Goal: Entertainment & Leisure: Browse casually

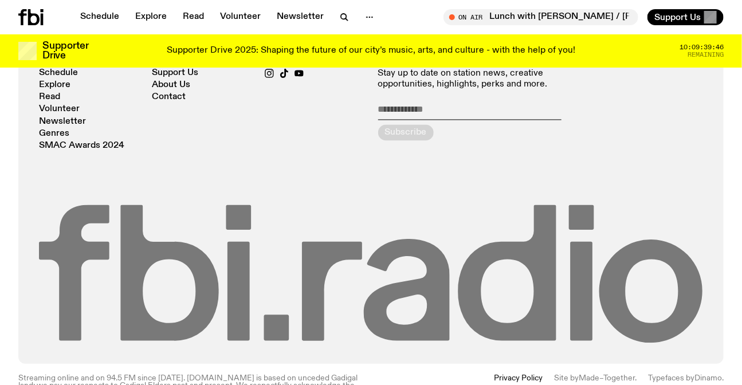
scroll to position [2475, 0]
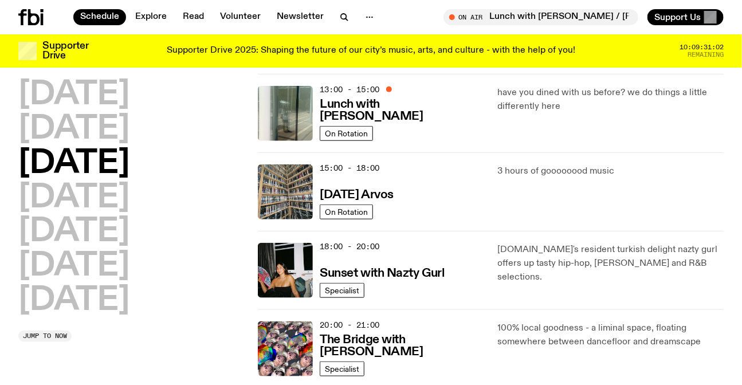
scroll to position [358, 0]
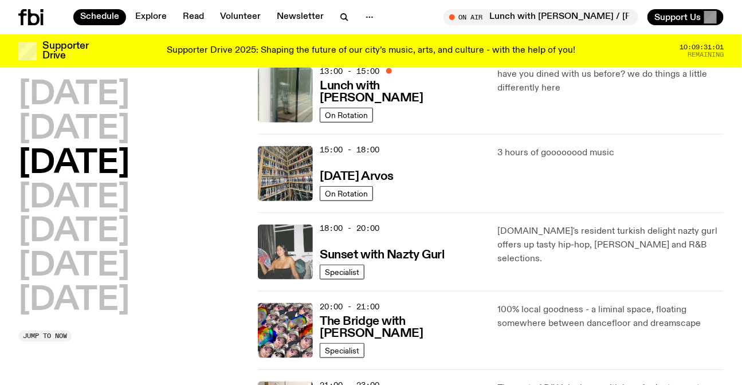
click at [298, 245] on img at bounding box center [285, 252] width 55 height 55
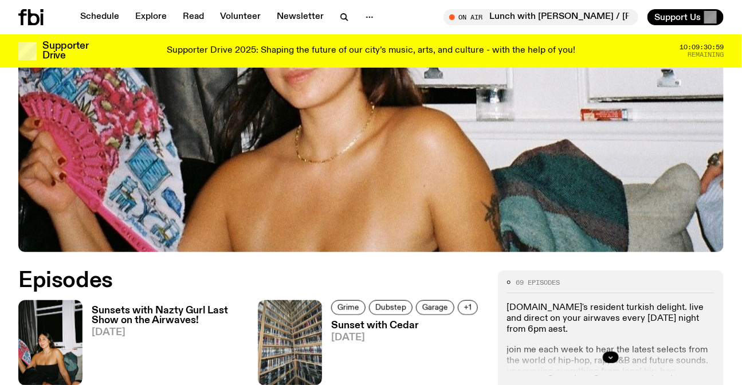
scroll to position [516, 0]
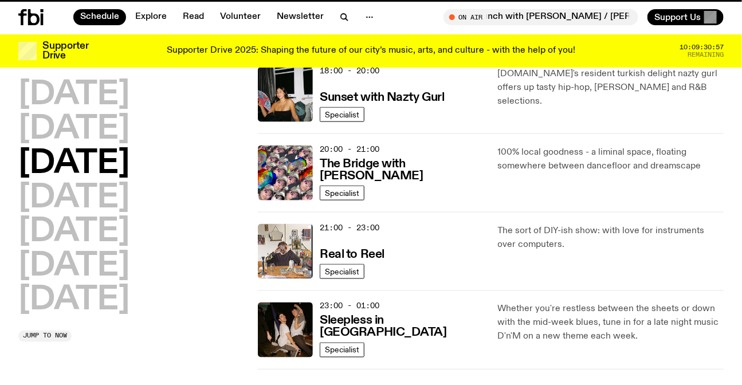
scroll to position [358, 0]
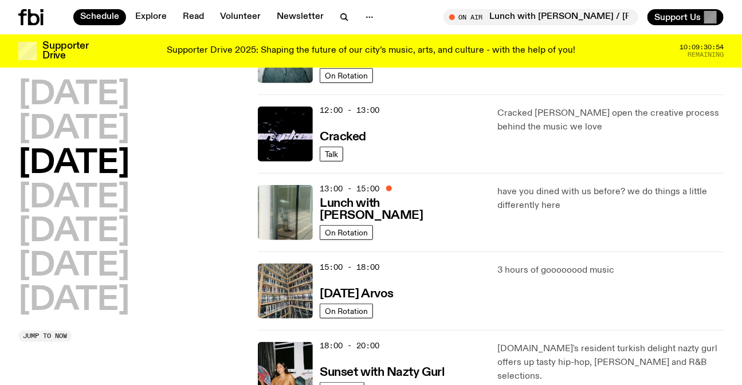
scroll to position [308, 0]
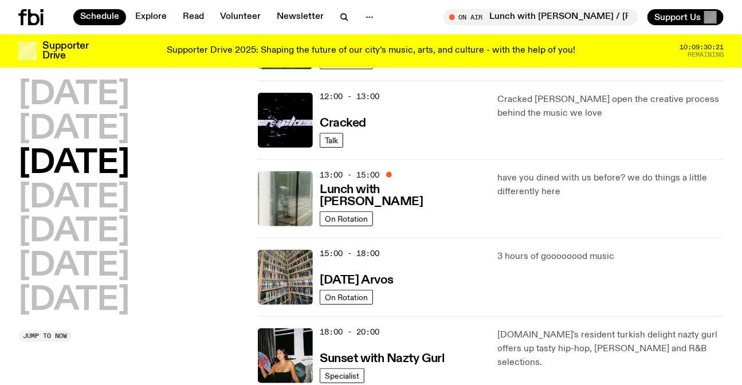
scroll to position [459, 0]
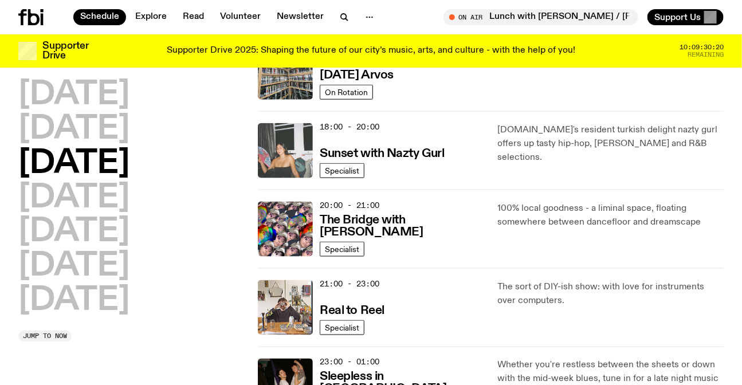
click at [292, 139] on img at bounding box center [285, 150] width 55 height 55
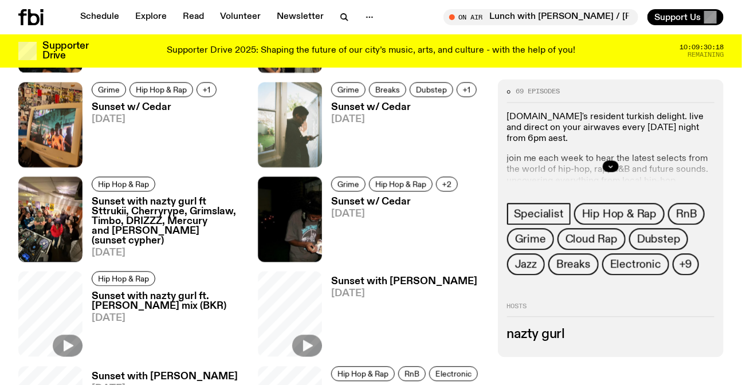
scroll to position [509, 0]
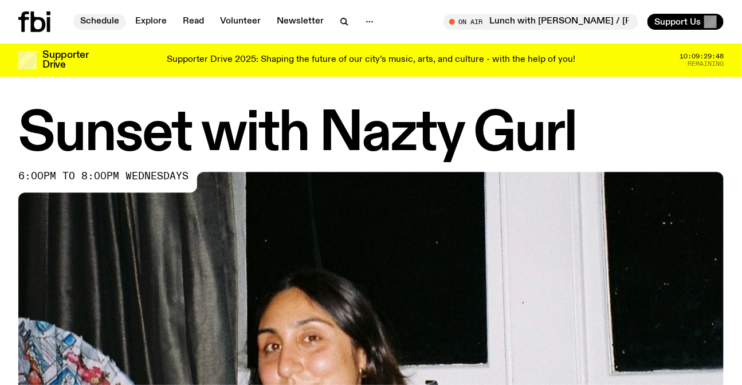
click at [101, 17] on link "Schedule" at bounding box center [99, 22] width 53 height 16
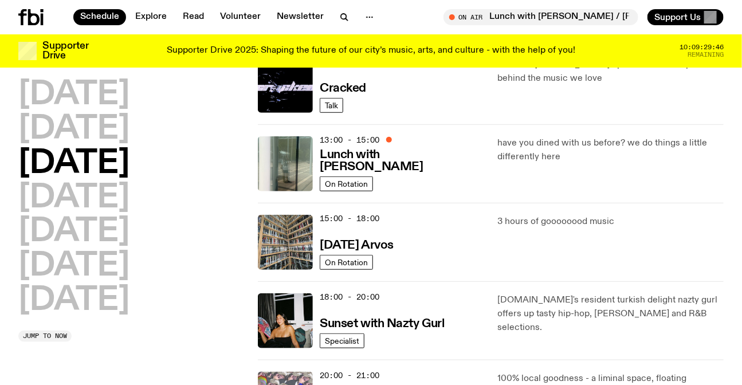
scroll to position [404, 0]
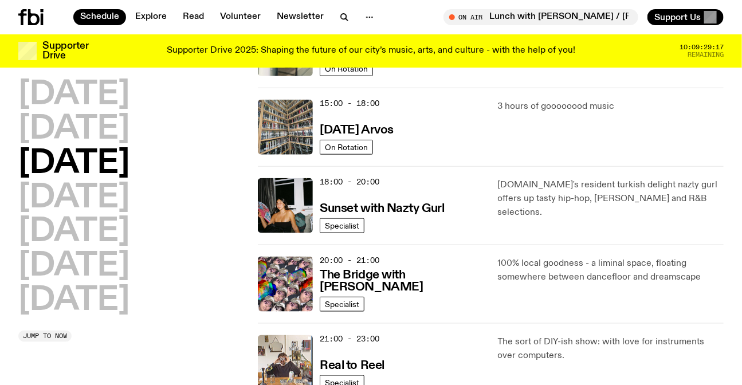
scroll to position [459, 0]
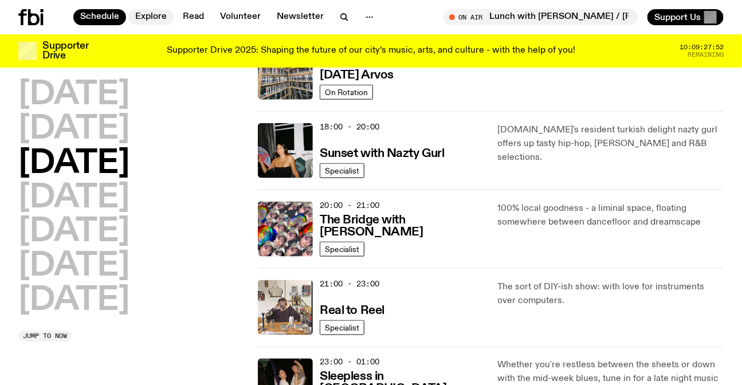
click at [158, 12] on link "Explore" at bounding box center [150, 17] width 45 height 16
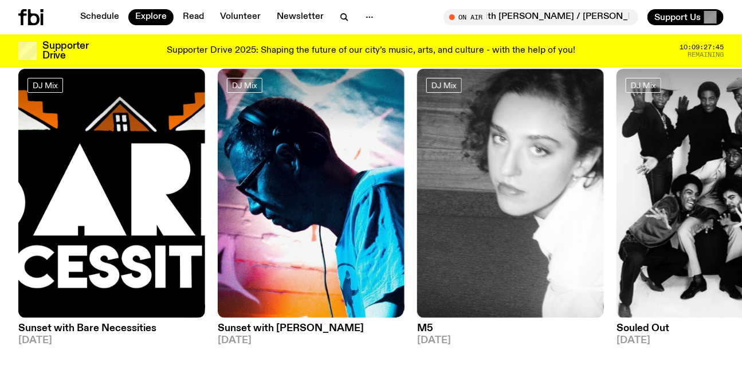
scroll to position [104, 0]
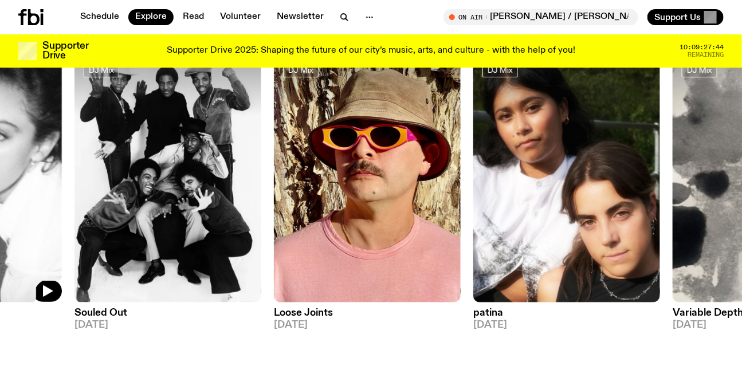
drag, startPoint x: 613, startPoint y: 167, endPoint x: 16, endPoint y: 178, distance: 597.5
click at [34, 178] on div "DJ Mix Sunset with Bare Necessities [DATE] DJ Mix Sunset with [PERSON_NAME] [DA…" at bounding box center [370, 191] width 705 height 277
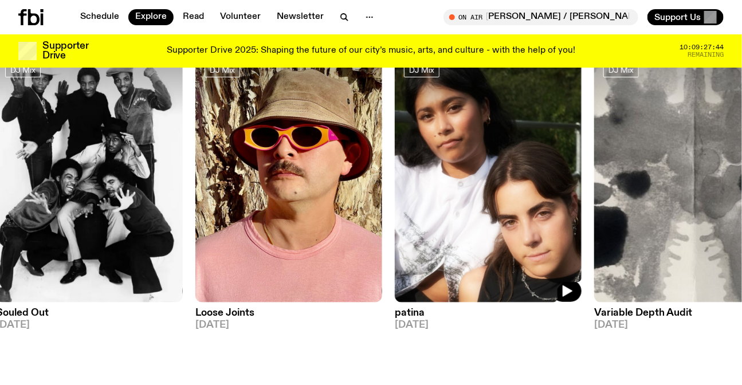
drag, startPoint x: 509, startPoint y: 175, endPoint x: 29, endPoint y: 179, distance: 480.6
click at [395, 179] on img at bounding box center [488, 177] width 187 height 249
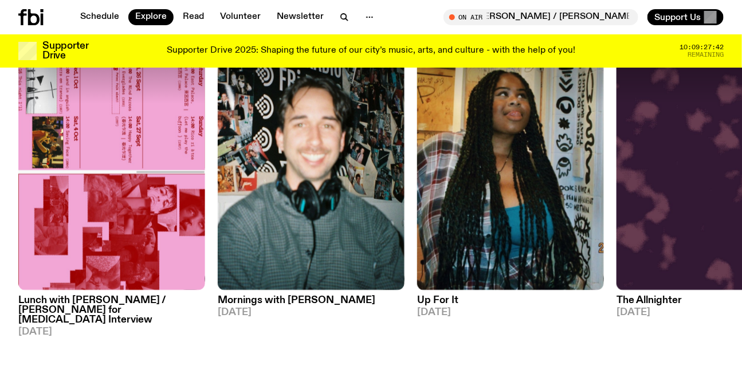
scroll to position [573, 0]
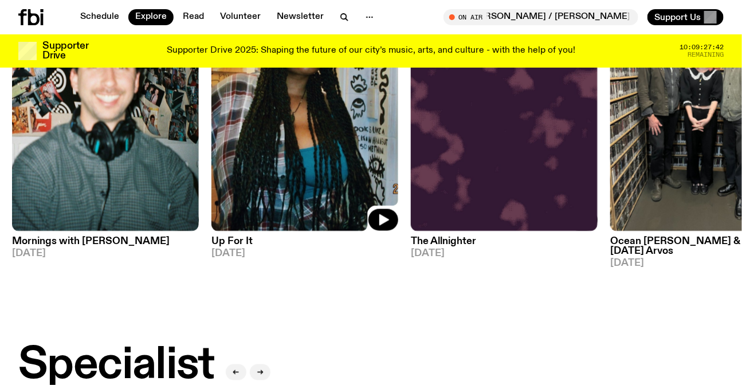
drag, startPoint x: 435, startPoint y: 158, endPoint x: 57, endPoint y: 159, distance: 377.5
click at [211, 160] on img at bounding box center [304, 106] width 187 height 249
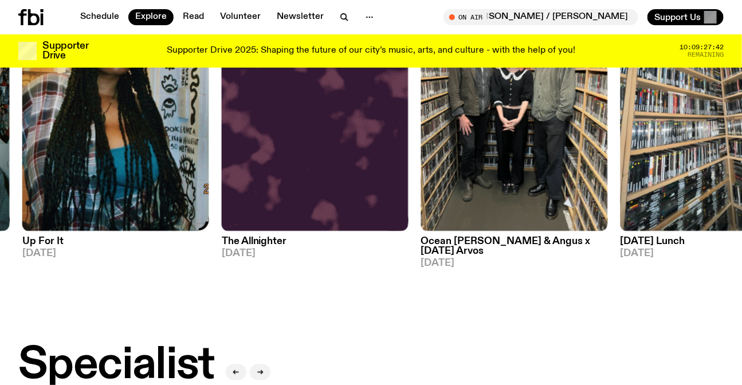
drag, startPoint x: 528, startPoint y: 159, endPoint x: 253, endPoint y: 159, distance: 274.4
click at [421, 159] on img at bounding box center [514, 106] width 187 height 249
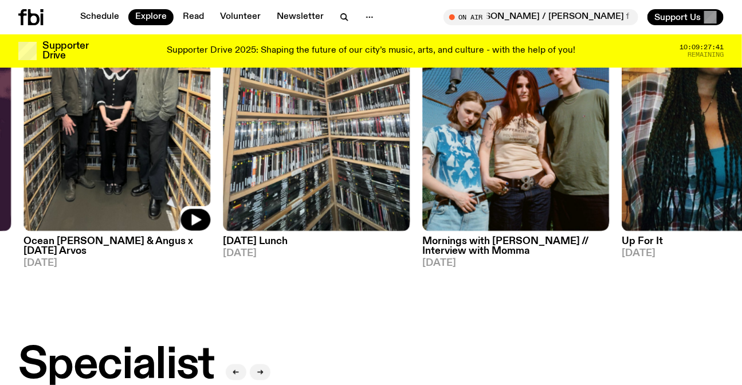
drag, startPoint x: 626, startPoint y: 166, endPoint x: 239, endPoint y: 164, distance: 386.1
click at [347, 166] on div "On Rotation Lunch with [PERSON_NAME] / [PERSON_NAME] for [MEDICAL_DATA] Intervi…" at bounding box center [370, 130] width 705 height 296
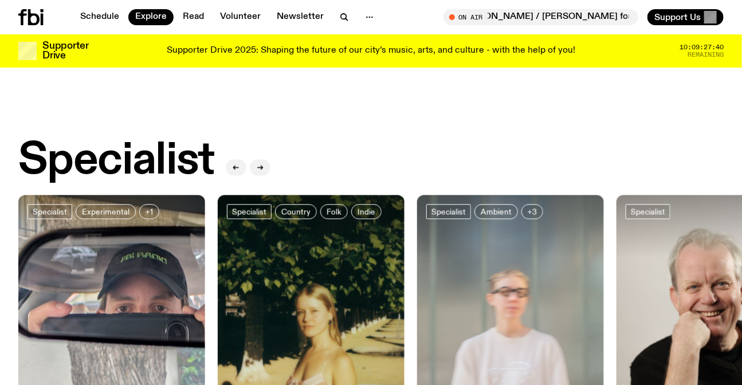
scroll to position [833, 0]
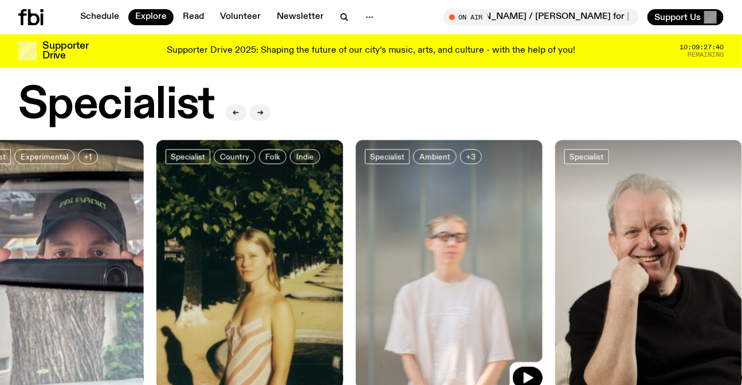
drag, startPoint x: 544, startPoint y: 183, endPoint x: 159, endPoint y: 183, distance: 384.4
click at [356, 183] on div at bounding box center [449, 171] width 187 height 62
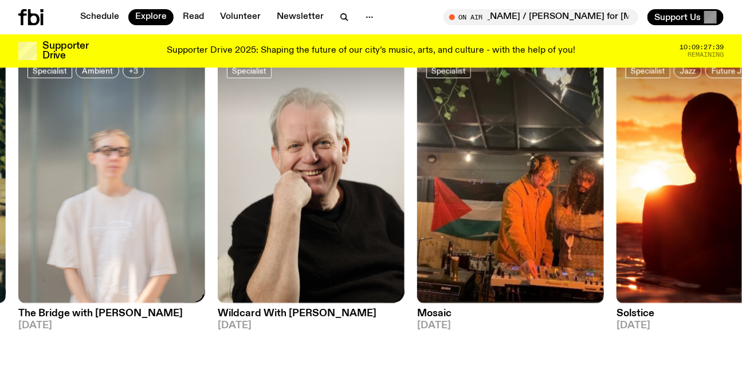
scroll to position [989, 0]
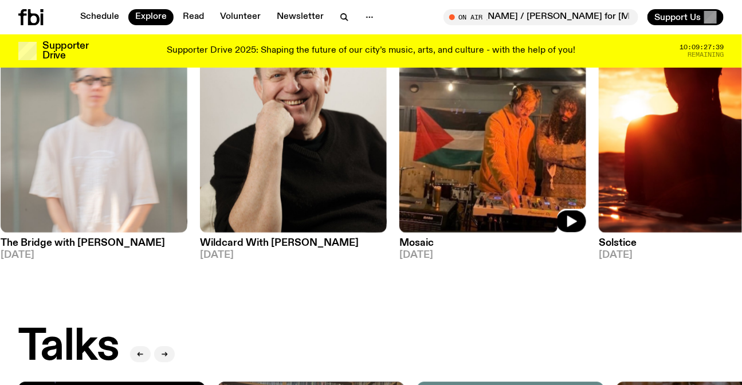
drag, startPoint x: 546, startPoint y: 131, endPoint x: 282, endPoint y: 131, distance: 264.6
click at [399, 131] on img at bounding box center [492, 107] width 187 height 249
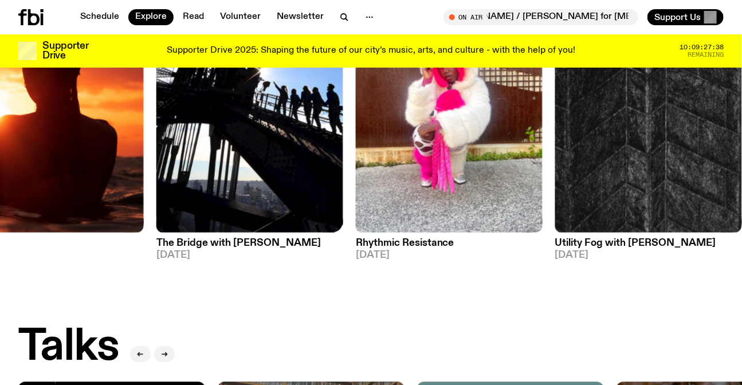
drag, startPoint x: 611, startPoint y: 149, endPoint x: 131, endPoint y: 144, distance: 479.5
click at [292, 149] on div "Specialist Experimental +1 Surfacing with Luke M de Zilva 16.09.25 Specialist C…" at bounding box center [370, 121] width 705 height 277
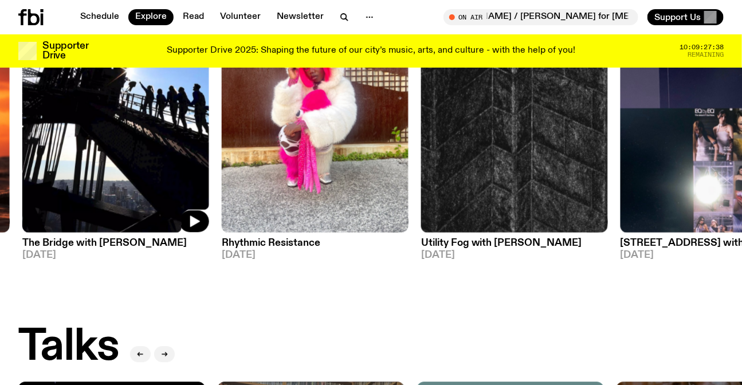
drag, startPoint x: 605, startPoint y: 164, endPoint x: 245, endPoint y: 171, distance: 361.0
click at [266, 171] on div "Specialist Experimental +1 Surfacing with Luke M de Zilva 16.09.25 Specialist C…" at bounding box center [370, 121] width 705 height 277
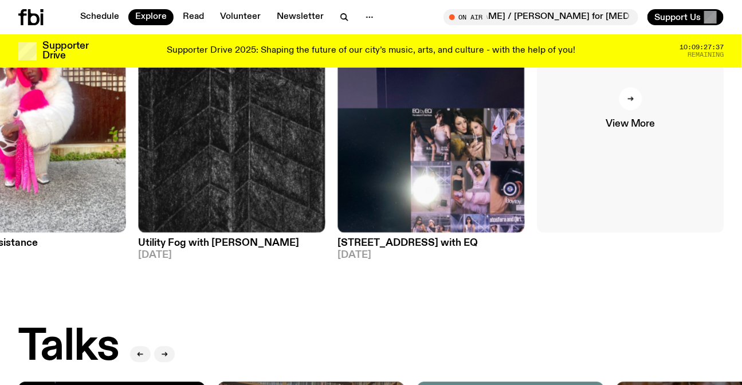
click at [614, 153] on link "View More" at bounding box center [630, 107] width 187 height 249
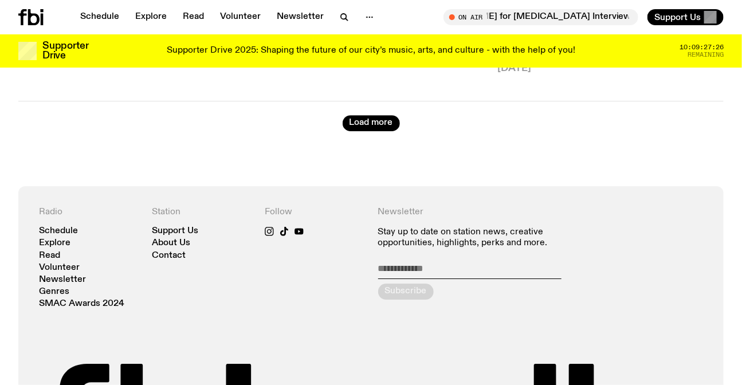
scroll to position [2803, 0]
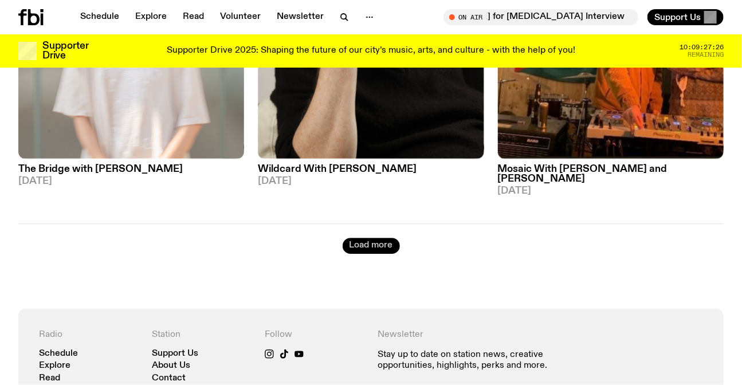
click at [375, 246] on button "Load more" at bounding box center [371, 246] width 57 height 16
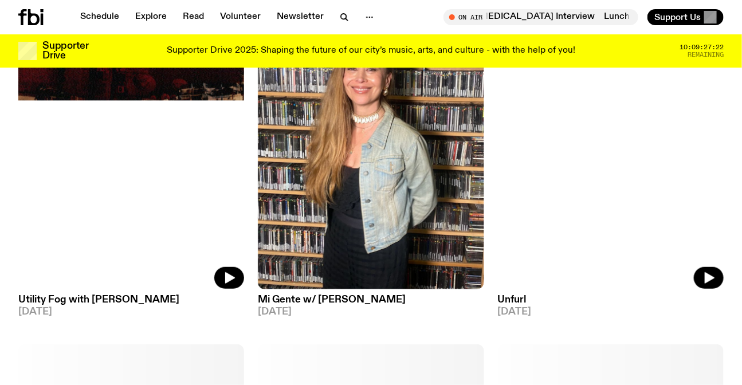
scroll to position [3584, 0]
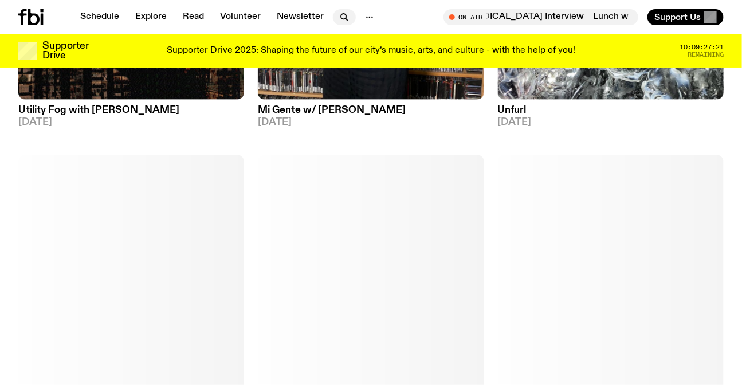
click at [337, 17] on icon "button" at bounding box center [344, 17] width 14 height 14
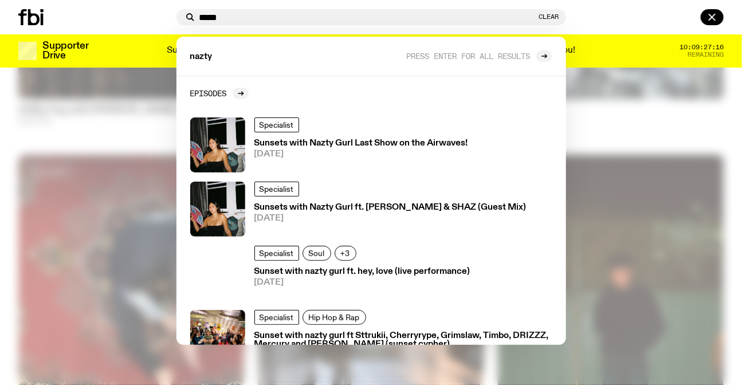
type input "*****"
click at [34, 25] on div "***** Clear nazty Press enter for all results Episodes Specialist Sunsets with …" at bounding box center [371, 17] width 742 height 34
click at [68, 29] on div "***** Clear nazty Press enter for all results Episodes Specialist Sunsets with …" at bounding box center [371, 17] width 742 height 34
click at [27, 14] on icon at bounding box center [30, 17] width 25 height 16
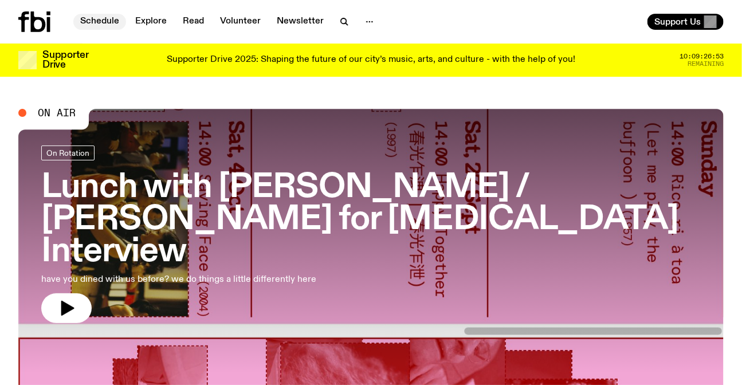
click at [103, 23] on link "Schedule" at bounding box center [99, 22] width 53 height 16
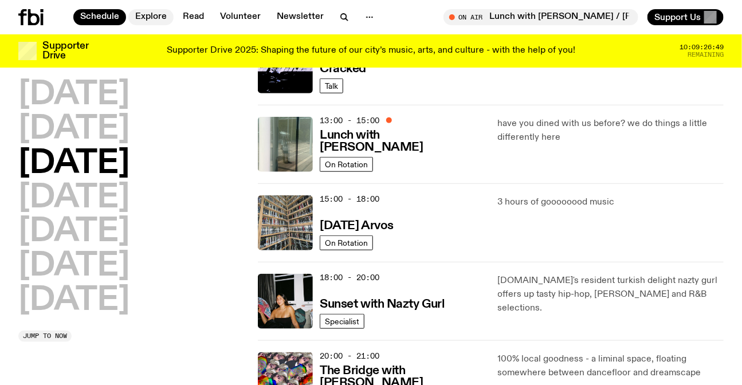
scroll to position [304, 0]
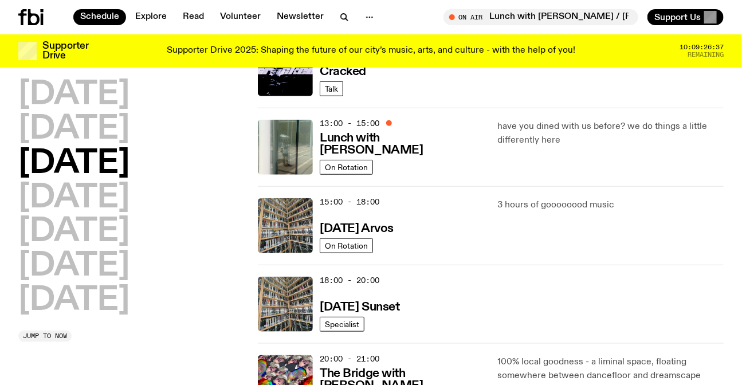
scroll to position [349, 0]
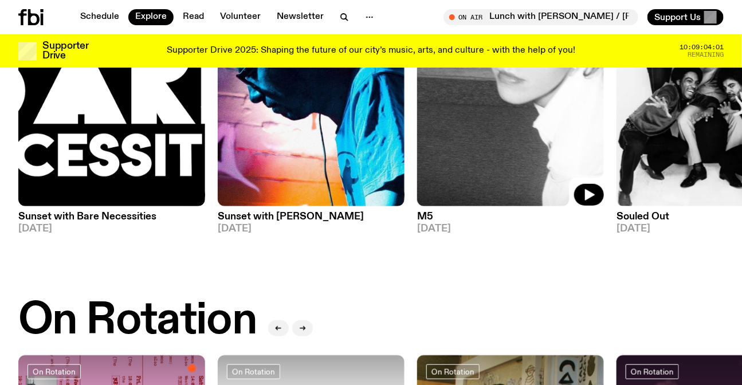
scroll to position [202, 0]
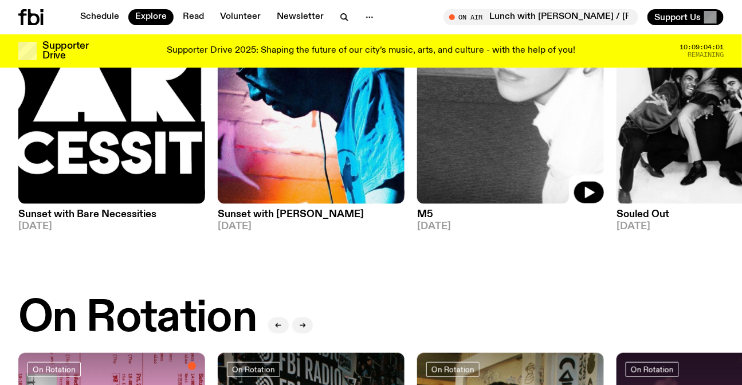
drag, startPoint x: 565, startPoint y: 155, endPoint x: 62, endPoint y: 159, distance: 503.0
click at [62, 159] on div "DJ Mix Sunset with Bare Necessities [DATE] DJ Mix Sunset with [PERSON_NAME] [DA…" at bounding box center [370, 93] width 705 height 277
drag, startPoint x: 622, startPoint y: 132, endPoint x: 188, endPoint y: 136, distance: 433.6
click at [192, 136] on div "DJ Mix Sunset with Bare Necessities [DATE] DJ Mix Sunset with [PERSON_NAME] [DA…" at bounding box center [370, 93] width 705 height 277
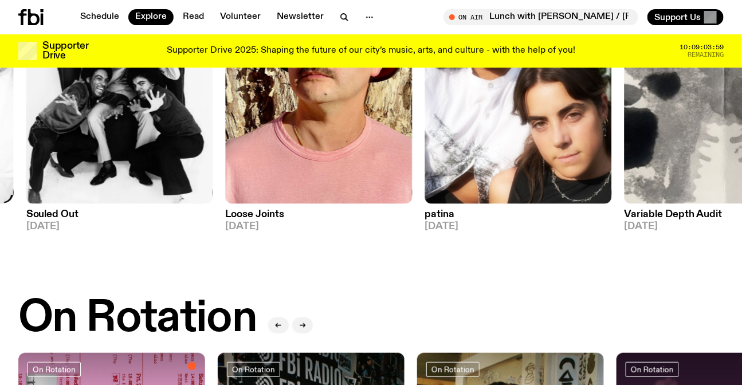
drag, startPoint x: 248, startPoint y: 175, endPoint x: 0, endPoint y: 164, distance: 248.3
click at [18, 171] on div "DJ Mix Sunset with Bare Necessities [DATE] DJ Mix Sunset with [PERSON_NAME] [DA…" at bounding box center [370, 93] width 705 height 277
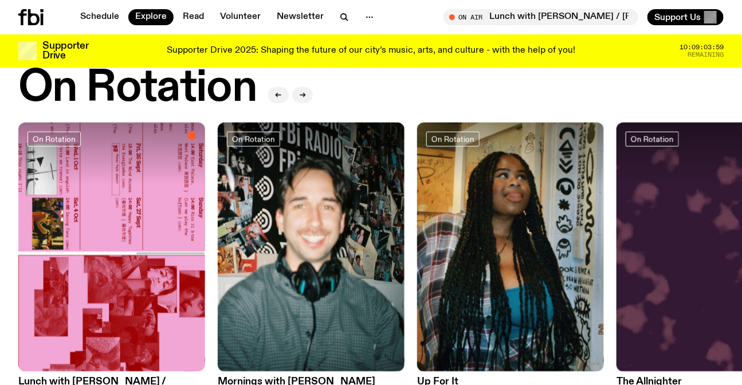
scroll to position [463, 0]
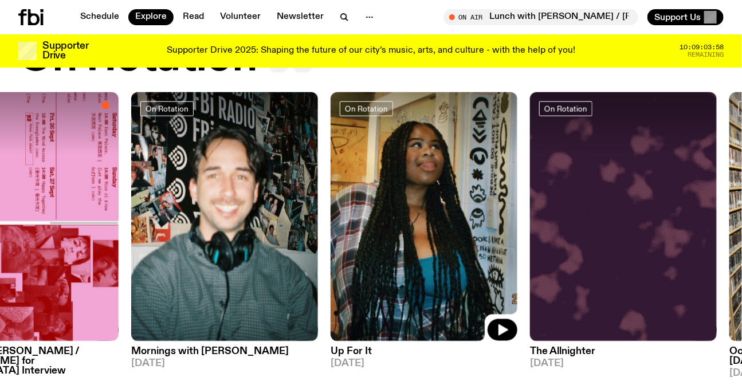
drag, startPoint x: 578, startPoint y: 204, endPoint x: 82, endPoint y: 206, distance: 496.1
click at [187, 208] on div "On Rotation Lunch with [PERSON_NAME] / [PERSON_NAME] for [MEDICAL_DATA] Intervi…" at bounding box center [370, 240] width 705 height 296
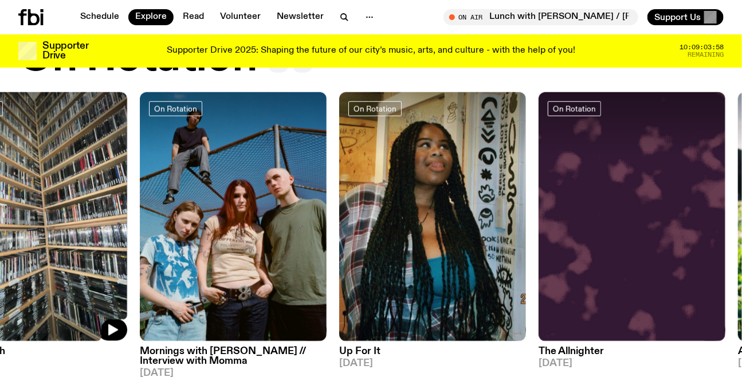
drag, startPoint x: 484, startPoint y: 212, endPoint x: 0, endPoint y: 217, distance: 484.1
click at [0, 217] on img at bounding box center [33, 216] width 187 height 249
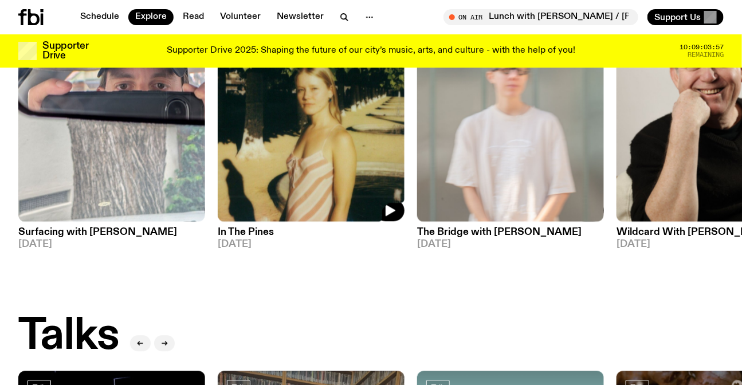
scroll to position [1088, 0]
